Goal: Navigation & Orientation: Find specific page/section

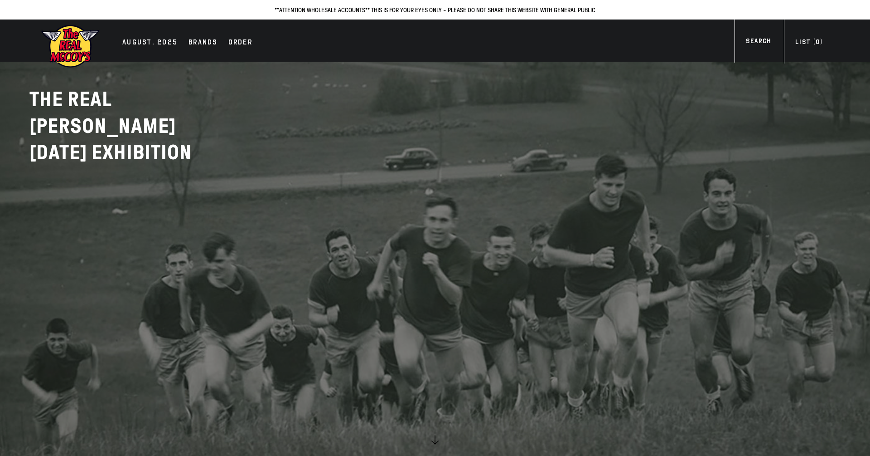
click at [65, 39] on img at bounding box center [70, 46] width 59 height 44
click at [159, 43] on div "AUGUST. 2025" at bounding box center [149, 43] width 55 height 13
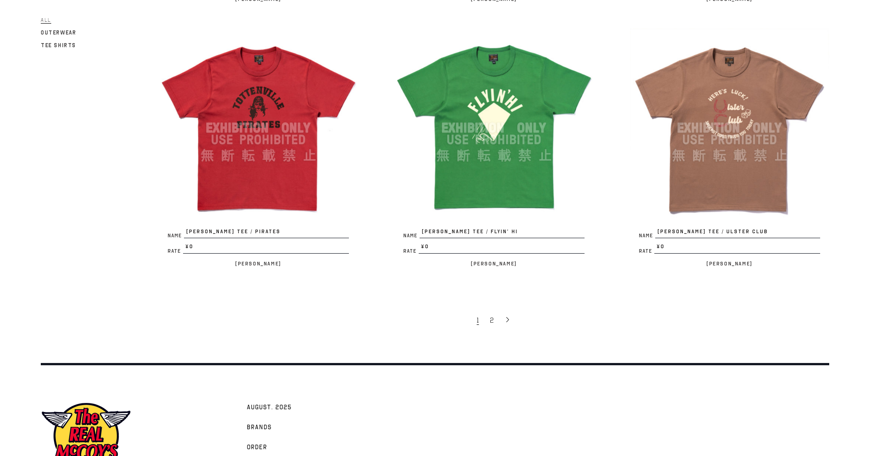
scroll to position [2011, 0]
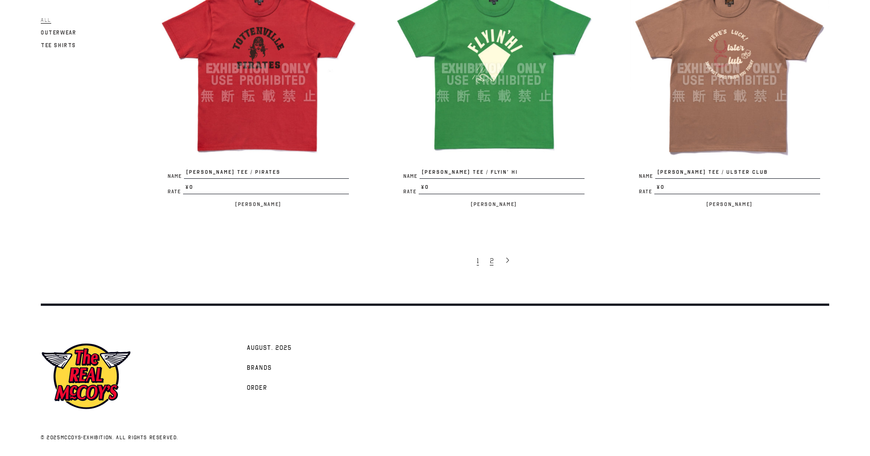
click at [491, 262] on span "2" at bounding box center [492, 260] width 4 height 9
